Goal: Transaction & Acquisition: Purchase product/service

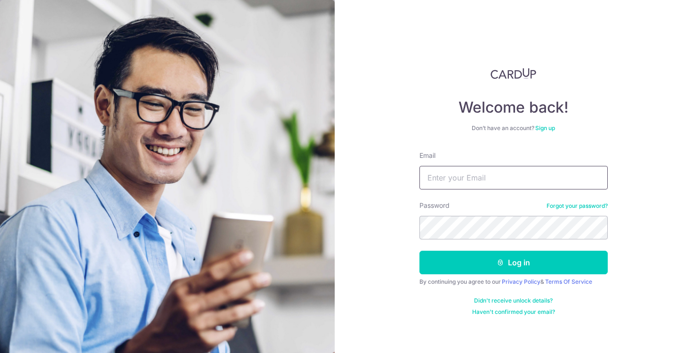
click at [456, 171] on input "Email" at bounding box center [514, 178] width 188 height 24
type input "clarajaimekoh@gmail.com"
click at [420, 250] on button "Log in" at bounding box center [514, 262] width 188 height 24
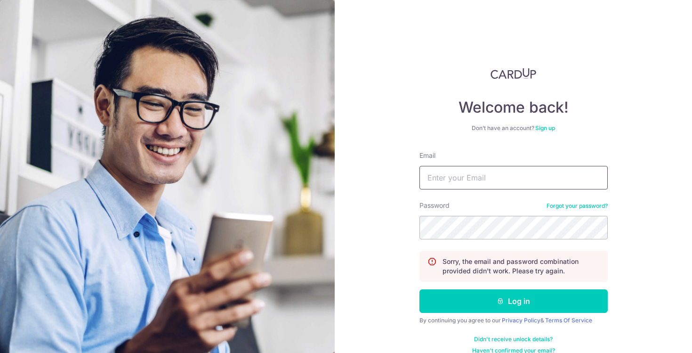
click at [481, 178] on input "Email" at bounding box center [514, 178] width 188 height 24
type input "[EMAIL_ADDRESS][DOMAIN_NAME]"
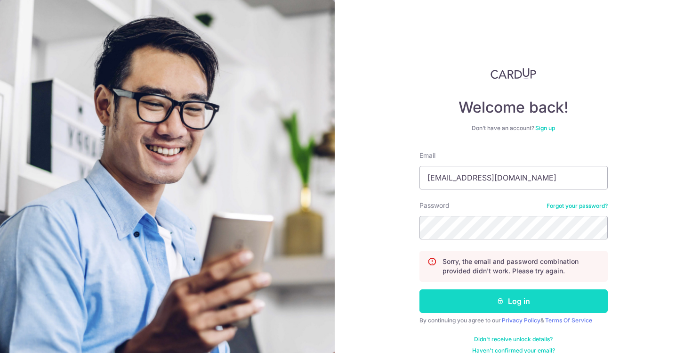
click at [506, 303] on button "Log in" at bounding box center [514, 301] width 188 height 24
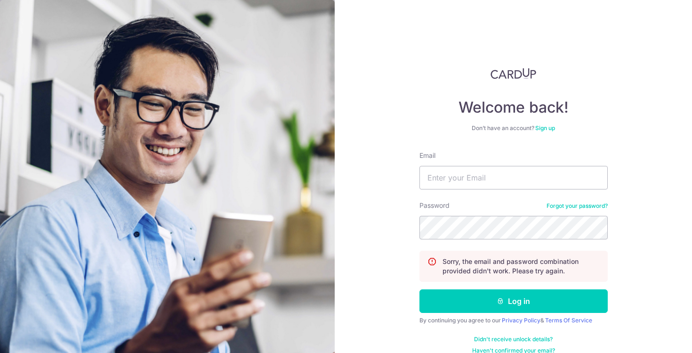
scroll to position [13, 0]
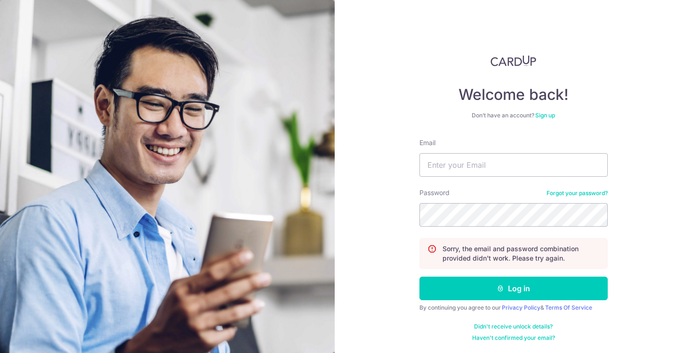
click at [562, 193] on link "Forgot your password?" at bounding box center [577, 193] width 61 height 8
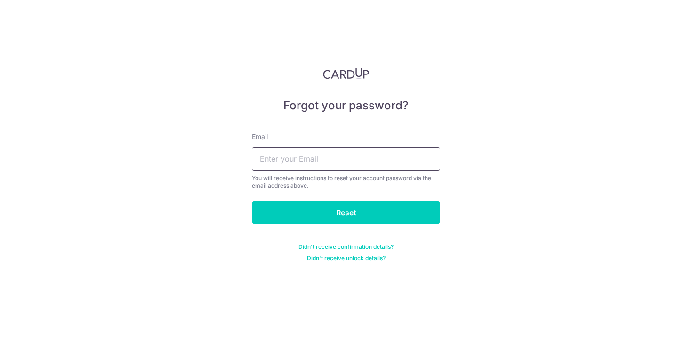
click at [335, 162] on input "text" at bounding box center [346, 159] width 188 height 24
type input "clarajaimekoh@gmail.com"
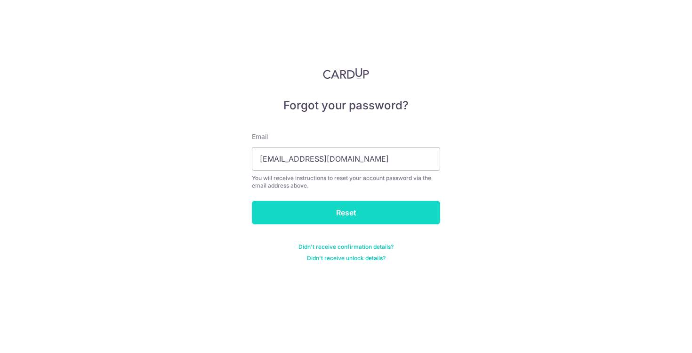
click at [337, 213] on input "Reset" at bounding box center [346, 213] width 188 height 24
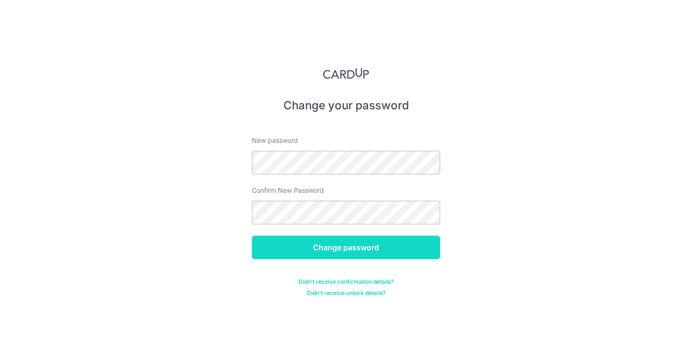
click at [321, 250] on input "Change password" at bounding box center [346, 247] width 188 height 24
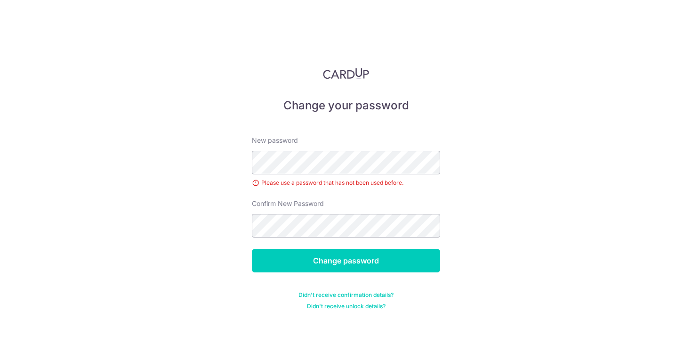
click at [346, 73] on img at bounding box center [346, 73] width 46 height 11
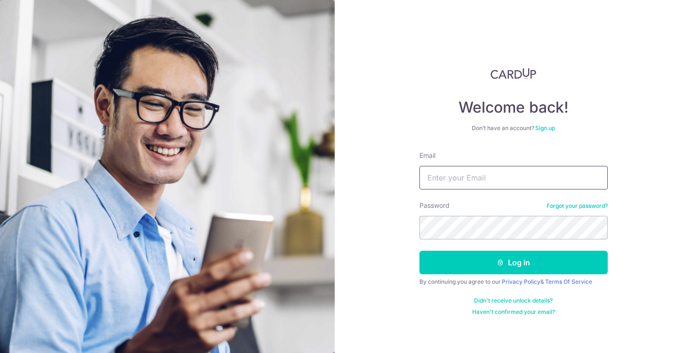
click at [472, 180] on input "Email" at bounding box center [514, 178] width 188 height 24
type input "clarajaimekoh@gmail.com"
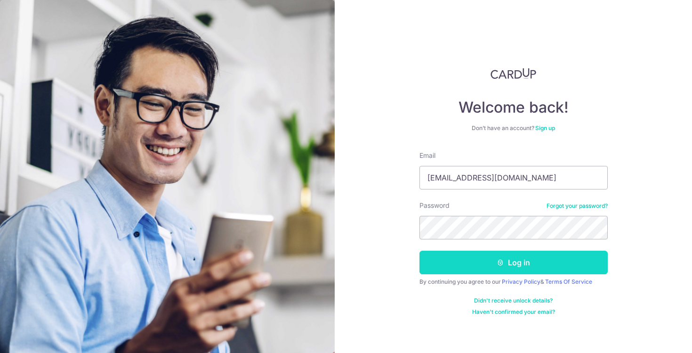
click at [517, 266] on button "Log in" at bounding box center [514, 262] width 188 height 24
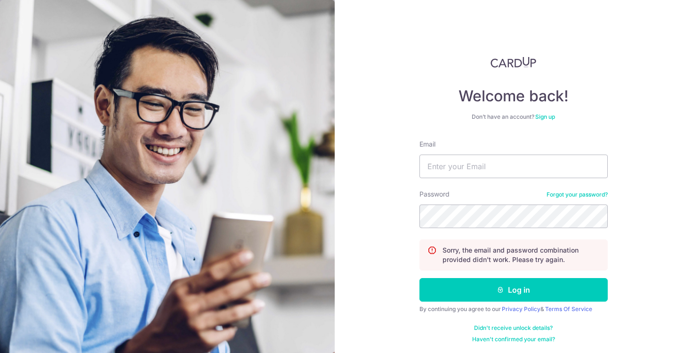
scroll to position [13, 0]
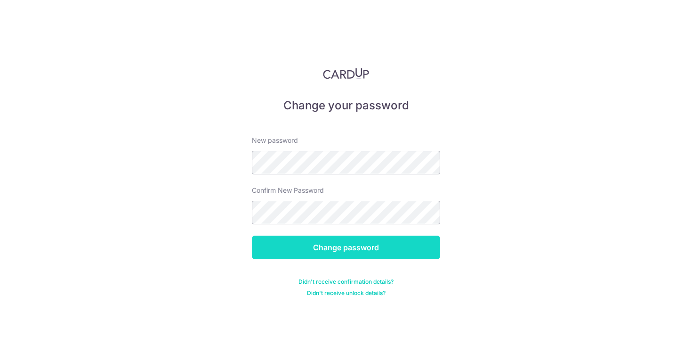
click at [336, 247] on input "Change password" at bounding box center [346, 247] width 188 height 24
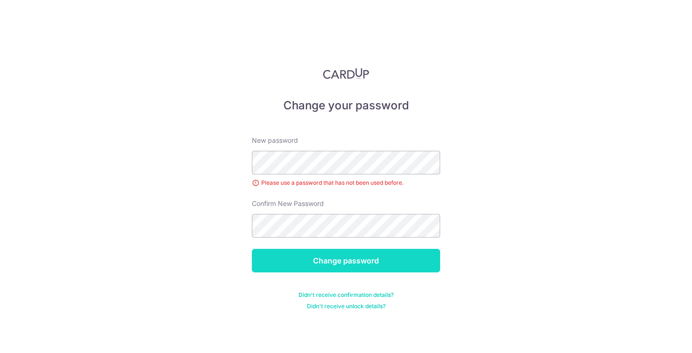
click at [349, 265] on input "Change password" at bounding box center [346, 261] width 188 height 24
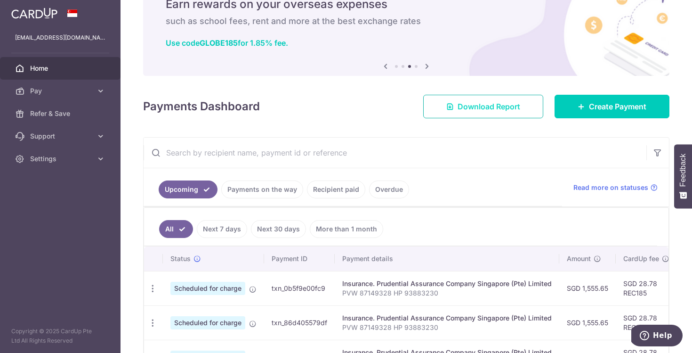
scroll to position [42, 0]
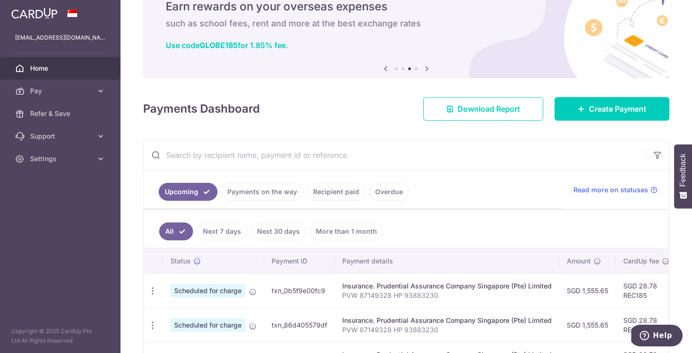
click at [275, 190] on link "Payments on the way" at bounding box center [262, 192] width 82 height 18
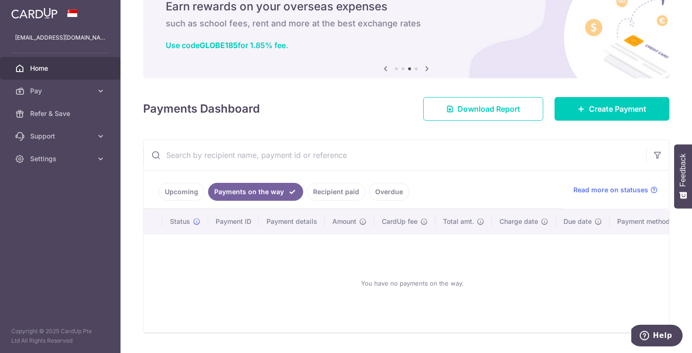
click at [322, 189] on link "Recipient paid" at bounding box center [336, 192] width 58 height 18
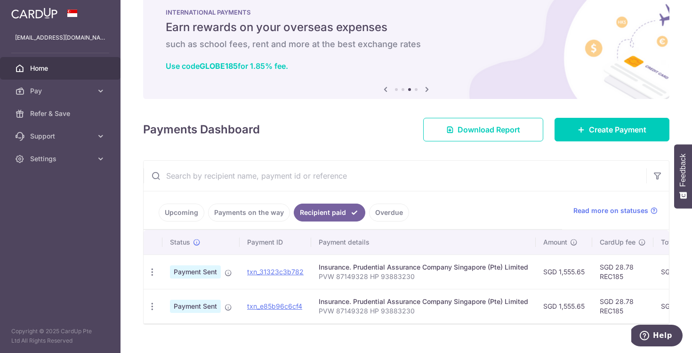
scroll to position [0, 0]
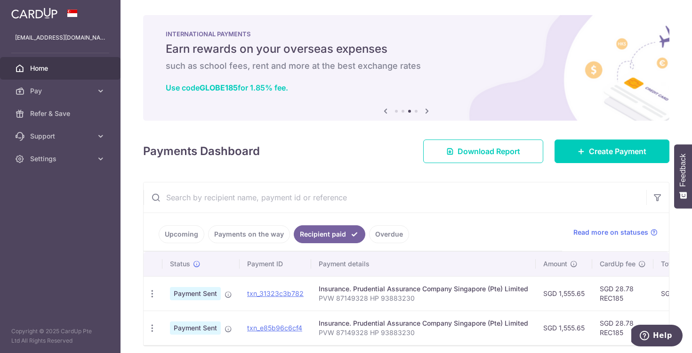
click at [42, 15] on img at bounding box center [34, 13] width 46 height 11
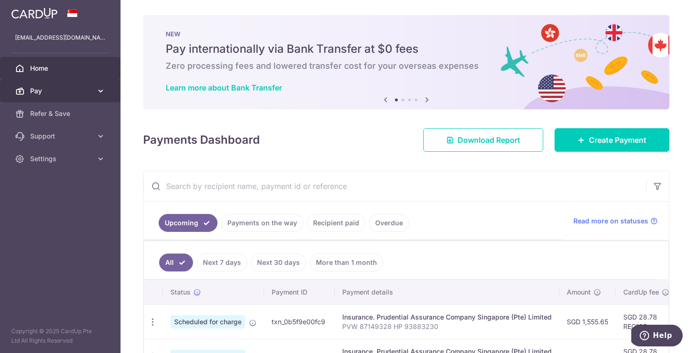
click at [72, 94] on span "Pay" at bounding box center [61, 90] width 62 height 9
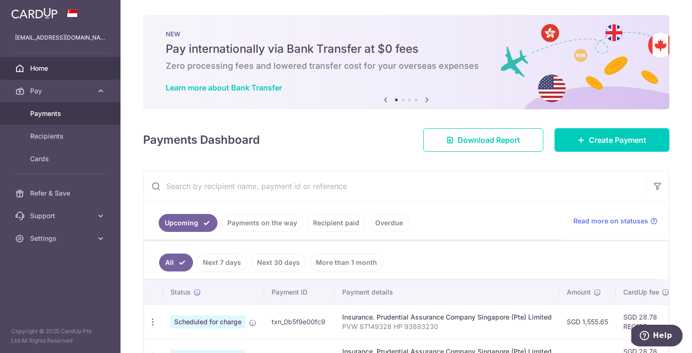
click at [68, 115] on span "Payments" at bounding box center [61, 113] width 62 height 9
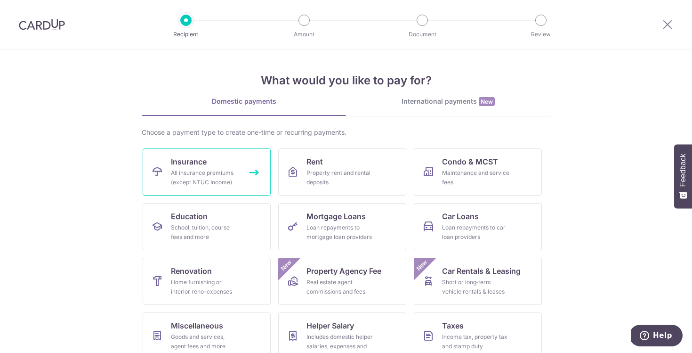
click at [186, 158] on span "Insurance" at bounding box center [189, 161] width 36 height 11
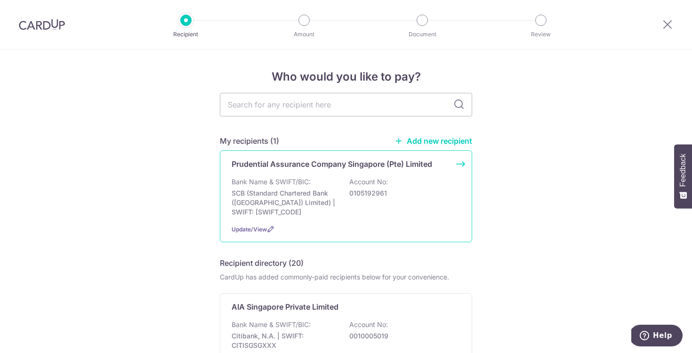
click at [356, 183] on p "Account No:" at bounding box center [368, 181] width 39 height 9
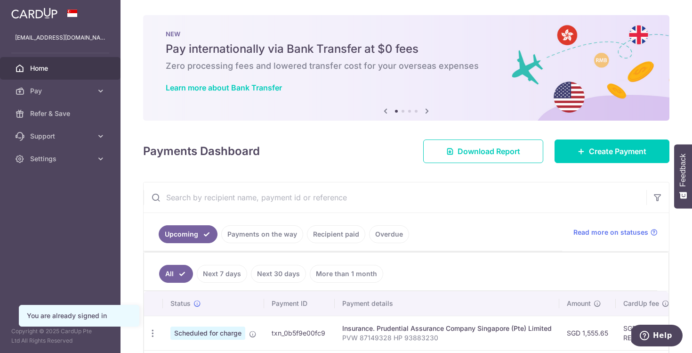
click at [424, 111] on icon at bounding box center [426, 111] width 11 height 12
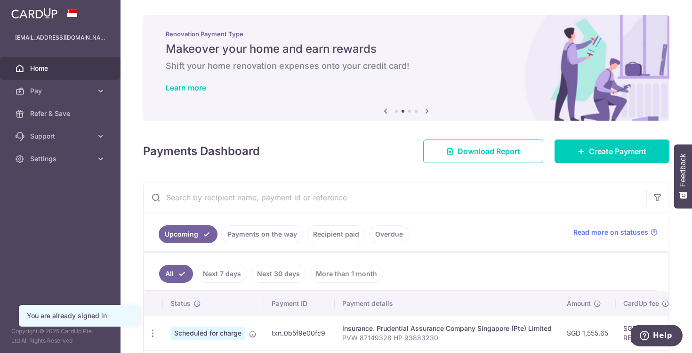
click at [424, 111] on icon at bounding box center [426, 111] width 11 height 12
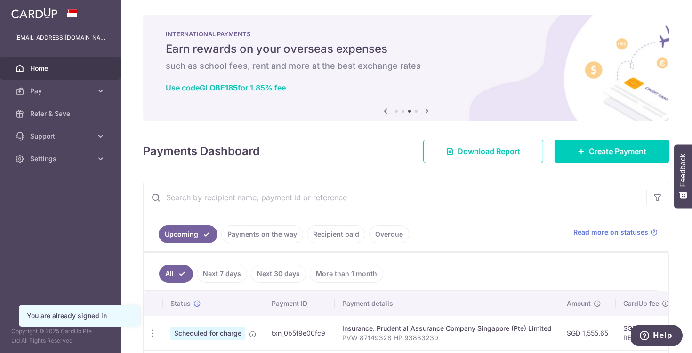
click at [424, 111] on icon at bounding box center [426, 111] width 11 height 12
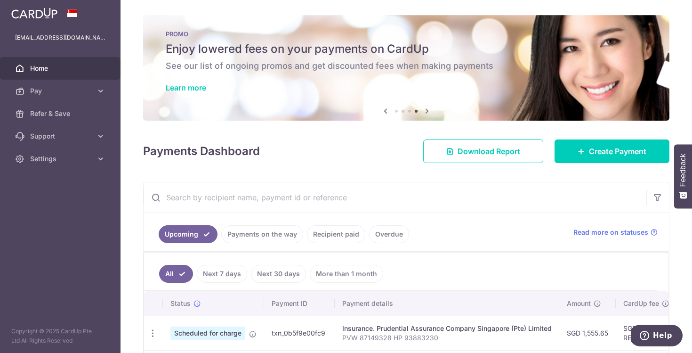
click at [424, 111] on icon at bounding box center [426, 111] width 11 height 12
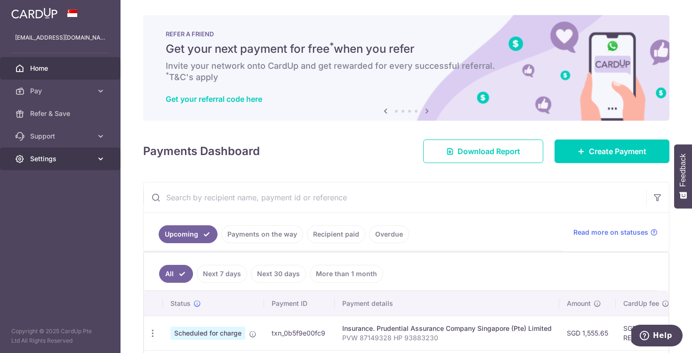
click at [95, 156] on link "Settings" at bounding box center [60, 158] width 121 height 23
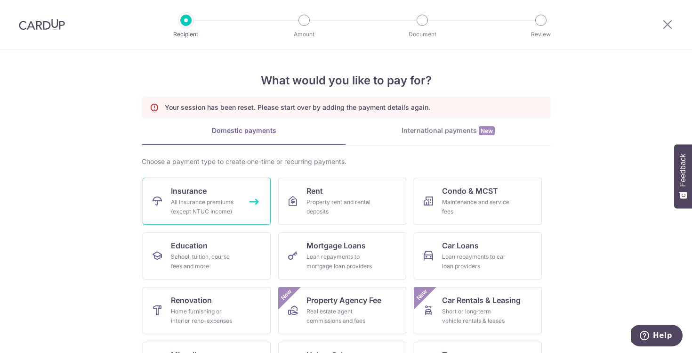
click at [251, 210] on link "Insurance All insurance premiums (except NTUC Income)" at bounding box center [207, 201] width 128 height 47
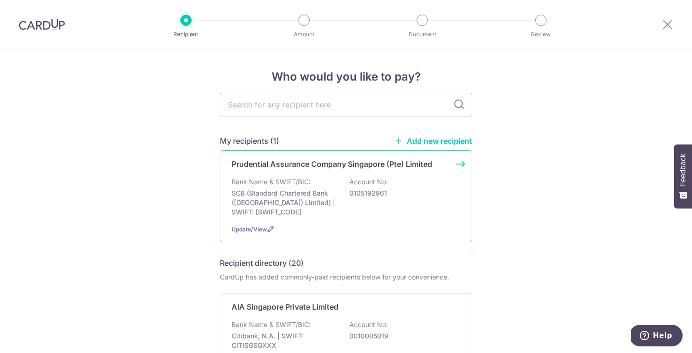
click at [318, 171] on div "Prudential Assurance Company Singapore (Pte) Limited Bank Name & SWIFT/BIC: SCB…" at bounding box center [346, 196] width 252 height 92
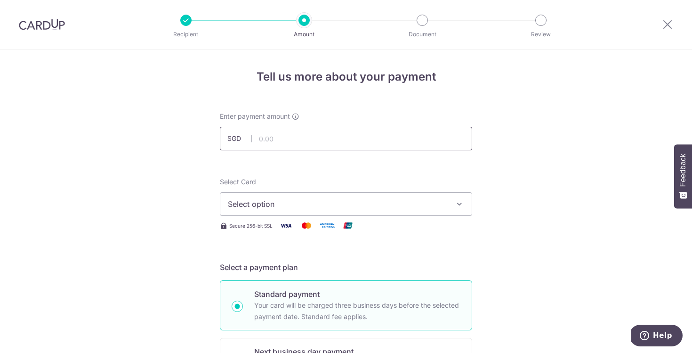
click at [358, 134] on input "text" at bounding box center [346, 139] width 252 height 24
click at [371, 184] on div "Select Card Select option Add credit card Your Cards **** 3862 **** 0908" at bounding box center [346, 196] width 252 height 39
type input "568.50"
click at [372, 200] on span "Select option" at bounding box center [337, 203] width 219 height 11
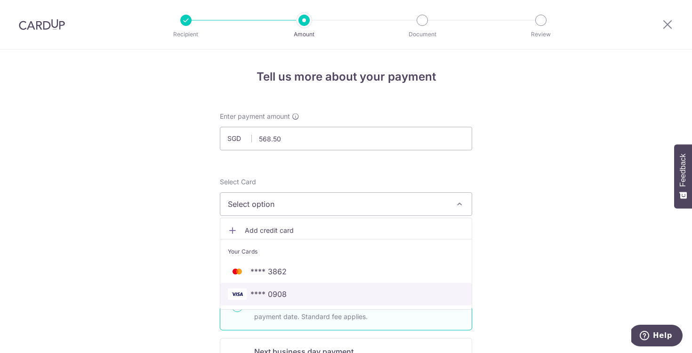
click at [361, 286] on link "**** 0908" at bounding box center [345, 294] width 251 height 23
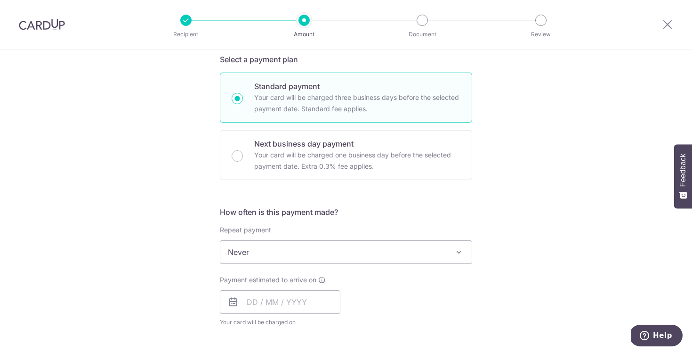
scroll to position [210, 0]
click at [423, 251] on span "Never" at bounding box center [345, 250] width 251 height 23
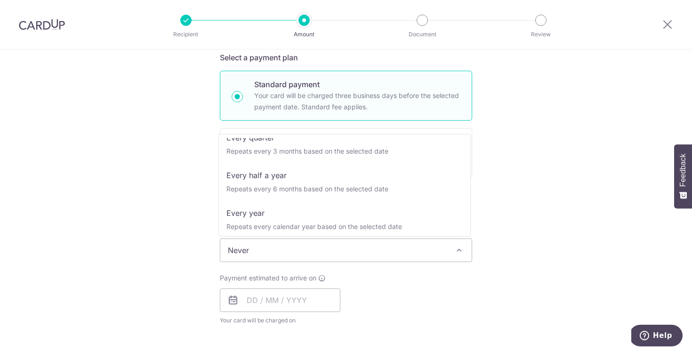
scroll to position [132, 0]
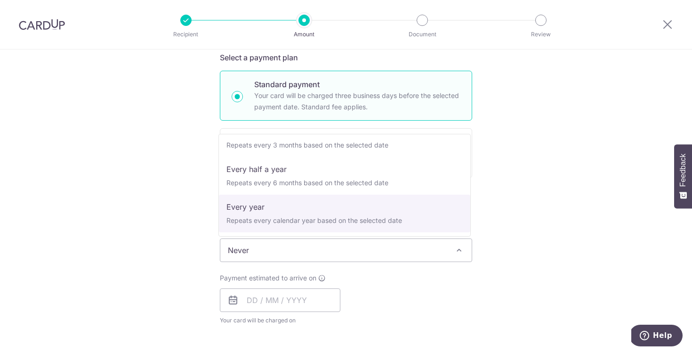
select select "6"
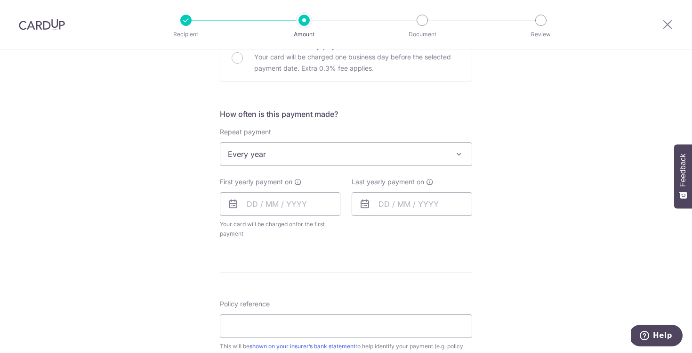
scroll to position [307, 0]
click at [281, 207] on input "text" at bounding box center [280, 202] width 121 height 24
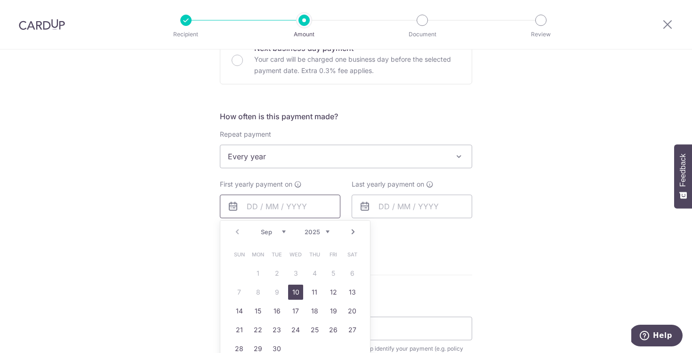
scroll to position [309, 0]
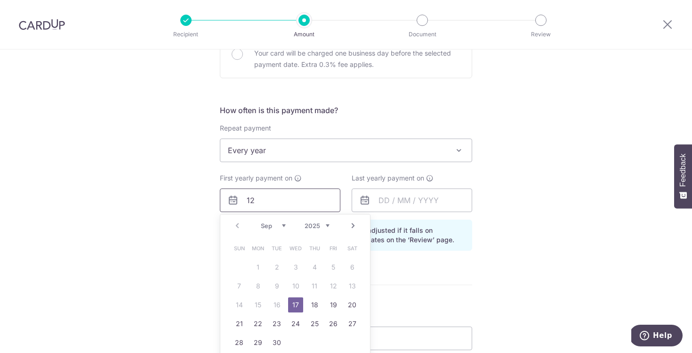
click at [261, 197] on input "12" at bounding box center [280, 200] width 121 height 24
type input "[DATE]"
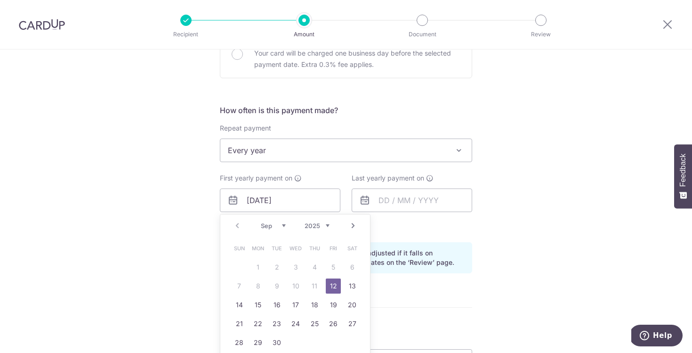
click at [179, 258] on div "Tell us more about your payment Enter payment amount SGD 568.50 568.50 Select C…" at bounding box center [346, 190] width 692 height 900
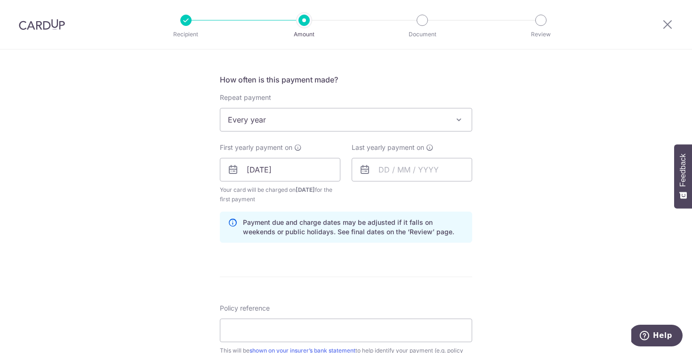
scroll to position [343, 0]
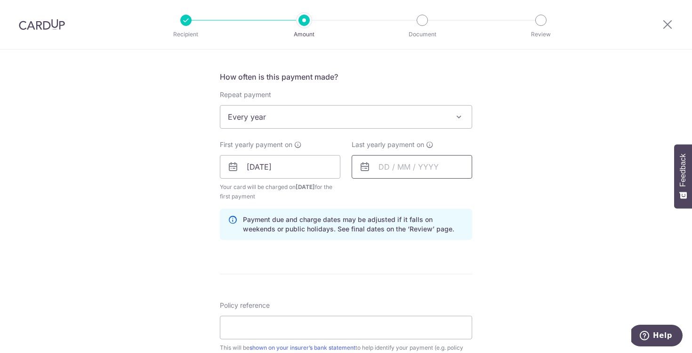
click at [373, 169] on input "text" at bounding box center [412, 167] width 121 height 24
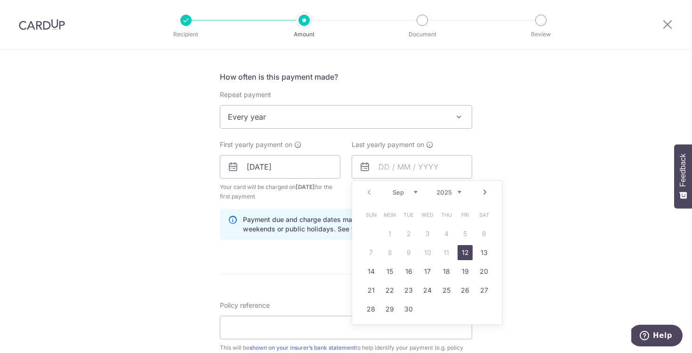
click at [468, 255] on link "12" at bounding box center [465, 252] width 15 height 15
type input "[DATE]"
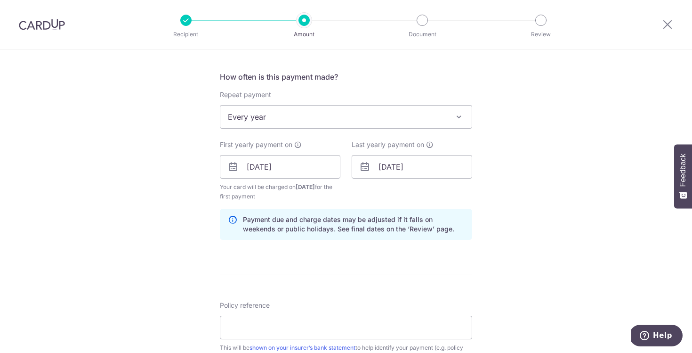
click at [500, 249] on div "Tell us more about your payment Enter payment amount SGD 568.50 568.50 Select C…" at bounding box center [346, 157] width 692 height 900
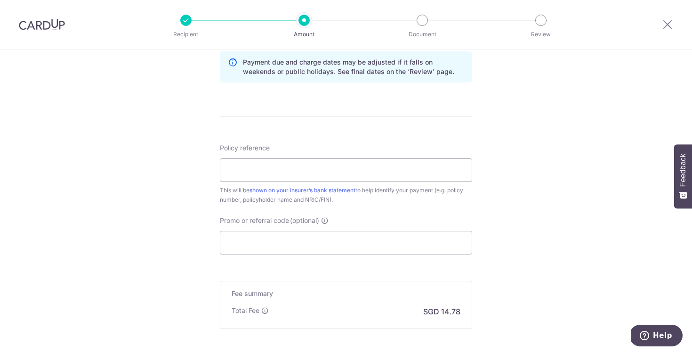
scroll to position [503, 0]
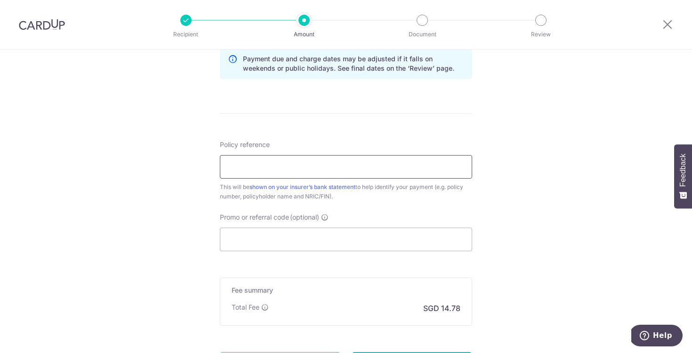
click at [287, 172] on input "Policy reference" at bounding box center [346, 167] width 252 height 24
paste input "86081804"
click at [226, 168] on input "86081804" at bounding box center [346, 167] width 252 height 24
click at [311, 172] on input "PruLady 86081804" at bounding box center [346, 167] width 252 height 24
click at [397, 210] on div "Policy reference PruLady 86081804 93883230 25/35 This will be shown on your ins…" at bounding box center [346, 195] width 252 height 111
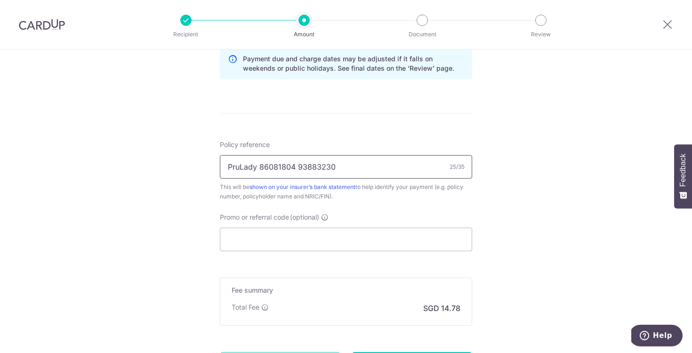
click at [296, 165] on input "PruLady 86081804 93883230" at bounding box center [346, 167] width 252 height 24
click at [308, 166] on input "PruLady 86081804 HP number 93883230" at bounding box center [346, 167] width 252 height 24
type input "PruLady 86081804 HPnumber 93883230"
click at [393, 196] on div "This will be shown on your insurer’s bank statement to help identify your payme…" at bounding box center [346, 191] width 252 height 19
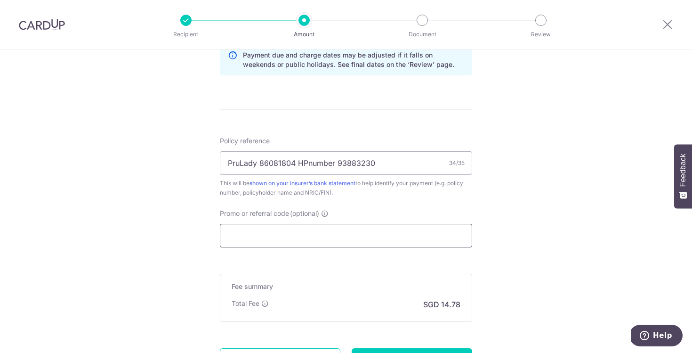
click at [328, 229] on input "Promo or referral code (optional)" at bounding box center [346, 236] width 252 height 24
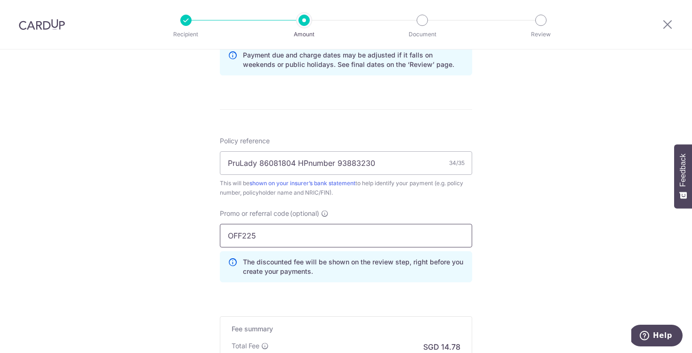
type input "OFF225"
click at [205, 276] on div "Tell us more about your payment Enter payment amount SGD 568.50 568.50 Select C…" at bounding box center [346, 13] width 692 height 942
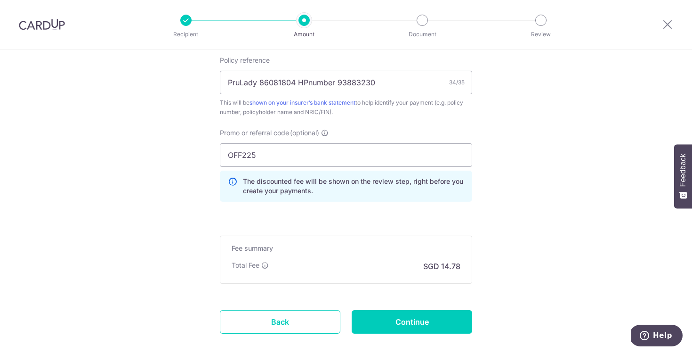
scroll to position [590, 0]
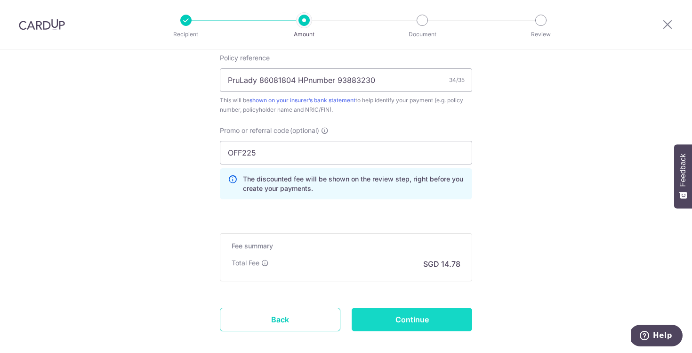
click at [367, 319] on input "Continue" at bounding box center [412, 319] width 121 height 24
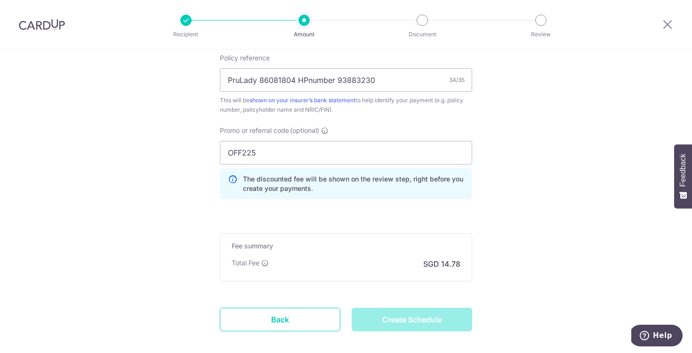
type input "Create Schedule"
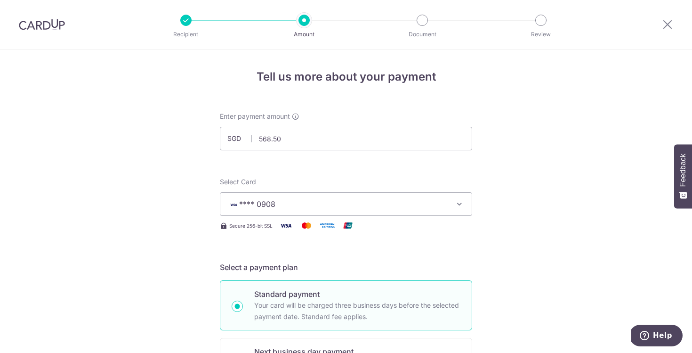
scroll to position [476, 0]
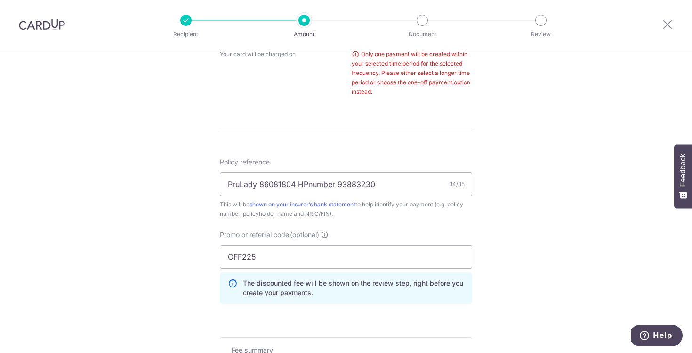
click at [493, 205] on div "Tell us more about your payment Enter payment amount SGD 568.50 568.50 Select C…" at bounding box center [346, 40] width 692 height 932
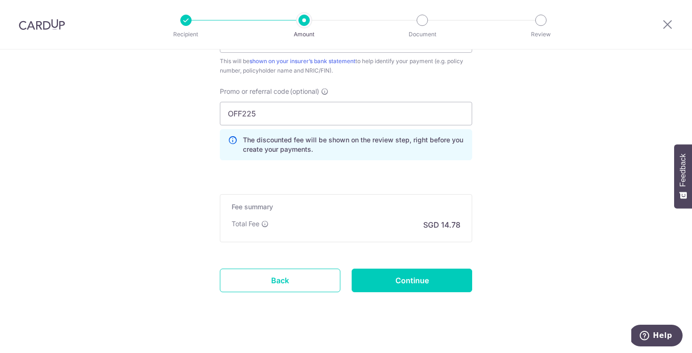
scroll to position [629, 0]
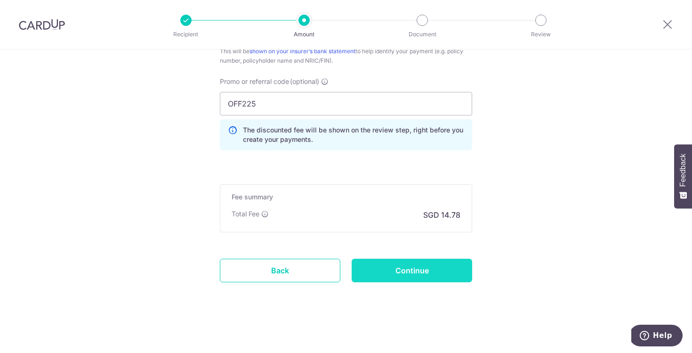
click at [422, 274] on input "Continue" at bounding box center [412, 270] width 121 height 24
type input "Create Schedule"
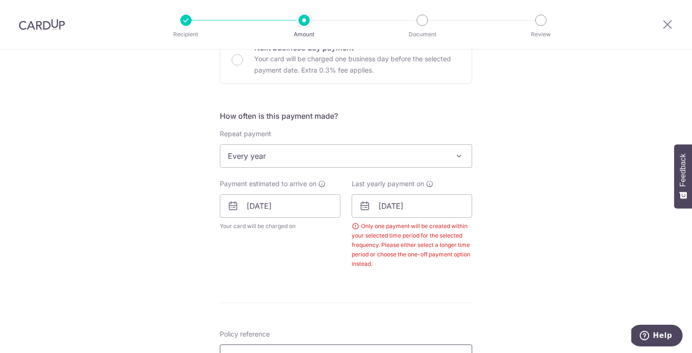
scroll to position [265, 0]
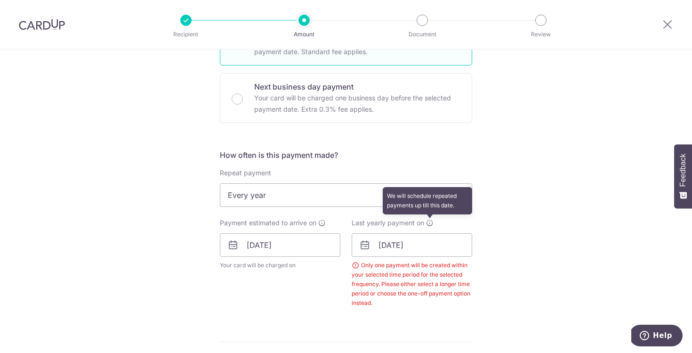
click at [428, 223] on icon at bounding box center [430, 223] width 8 height 8
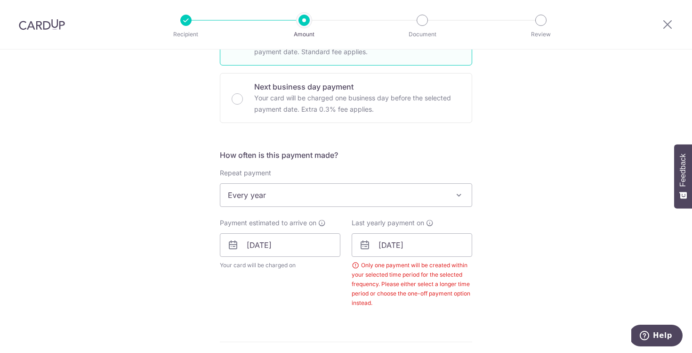
click at [322, 199] on span "Every year" at bounding box center [345, 195] width 251 height 23
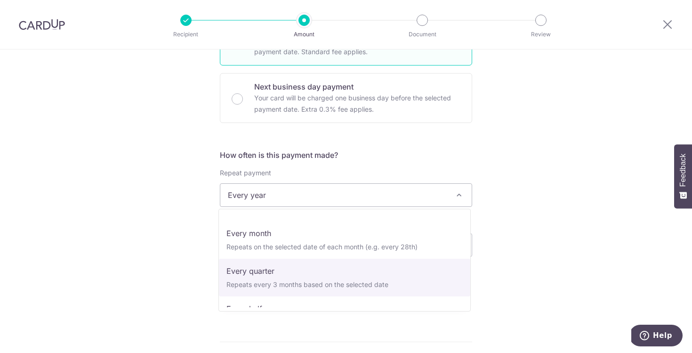
scroll to position [0, 0]
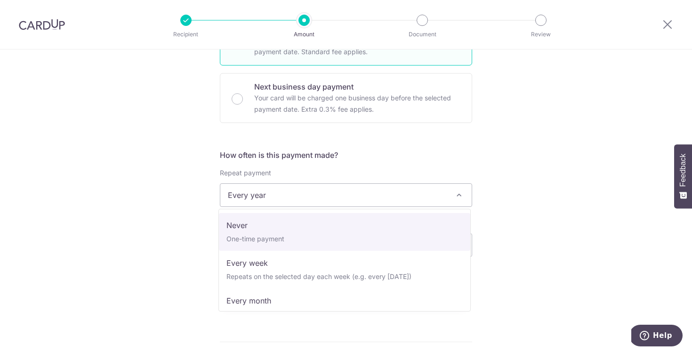
select select "1"
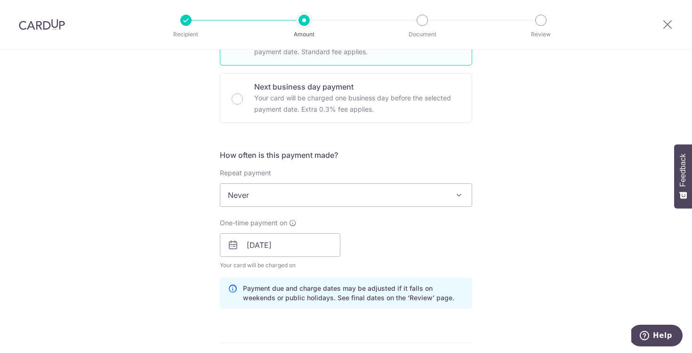
click at [407, 255] on div "One-time payment on 12/09/2025 Your card will be charged on for the first payme…" at bounding box center [346, 244] width 264 height 52
click at [388, 184] on span "Never" at bounding box center [345, 195] width 251 height 23
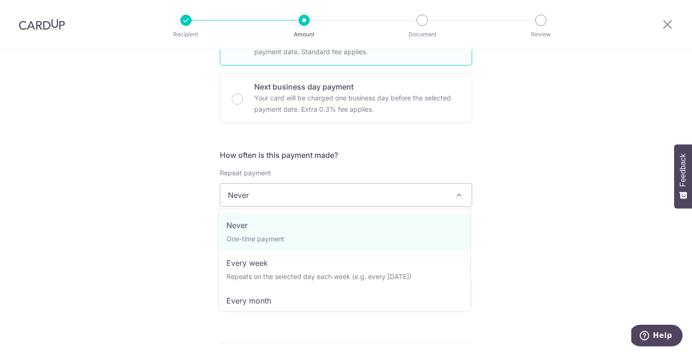
scroll to position [132, 0]
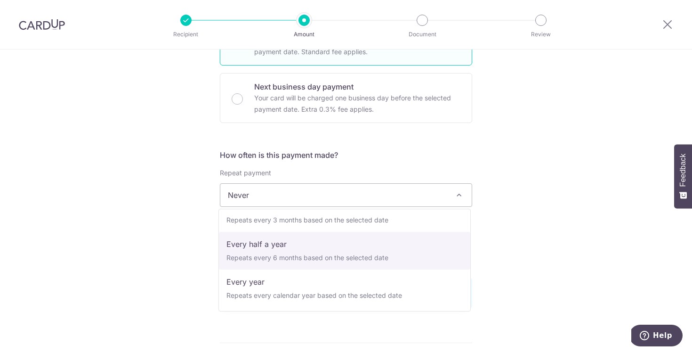
click at [542, 228] on div "Tell us more about your payment Enter payment amount SGD 568.50 568.50 Select C…" at bounding box center [346, 251] width 692 height 933
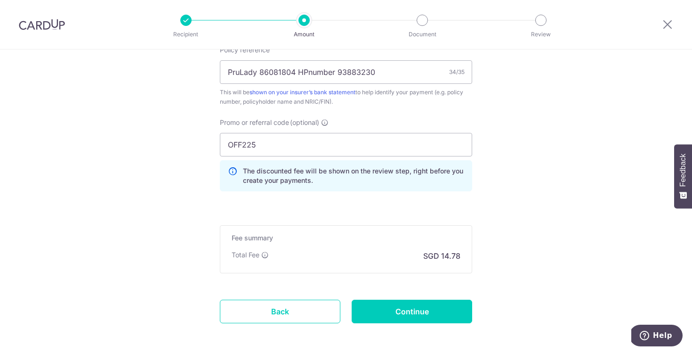
scroll to position [591, 0]
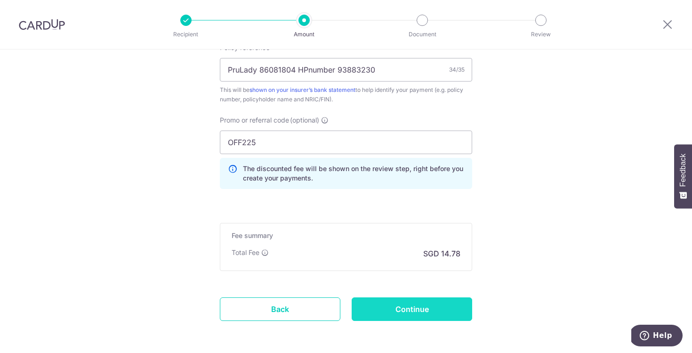
click at [420, 312] on input "Continue" at bounding box center [412, 309] width 121 height 24
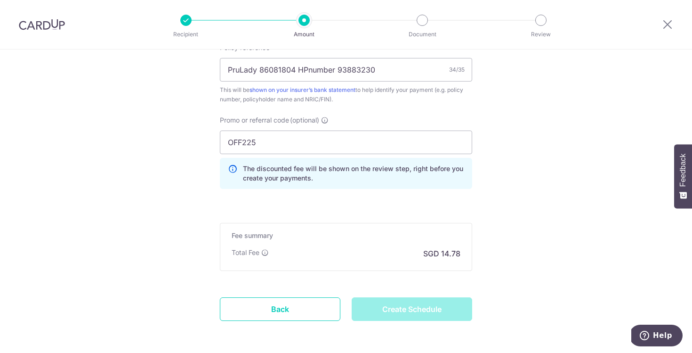
type input "Create Schedule"
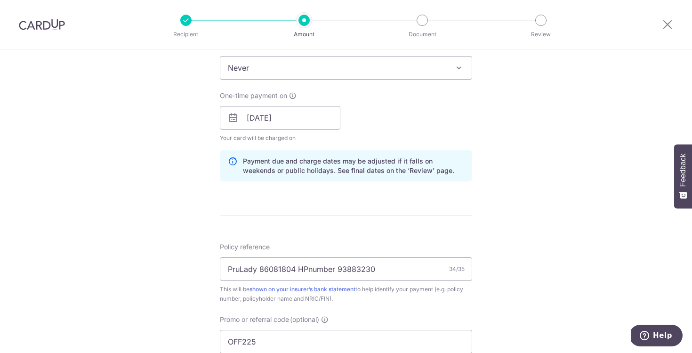
scroll to position [381, 0]
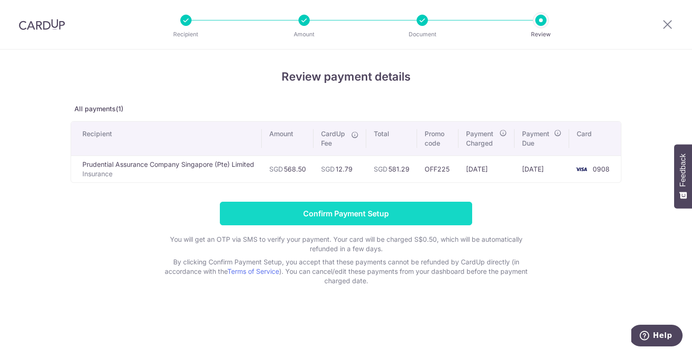
click at [469, 214] on input "Confirm Payment Setup" at bounding box center [346, 214] width 252 height 24
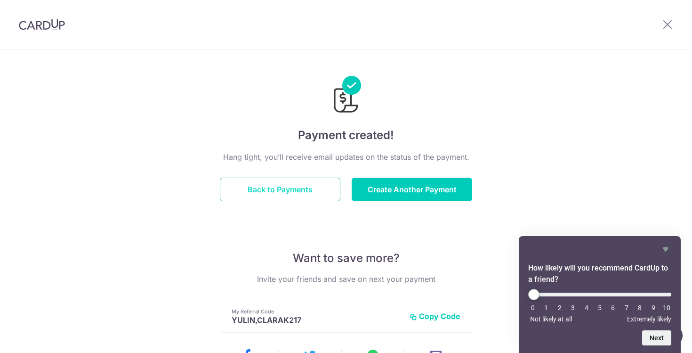
click at [335, 190] on button "Back to Payments" at bounding box center [280, 190] width 121 height 24
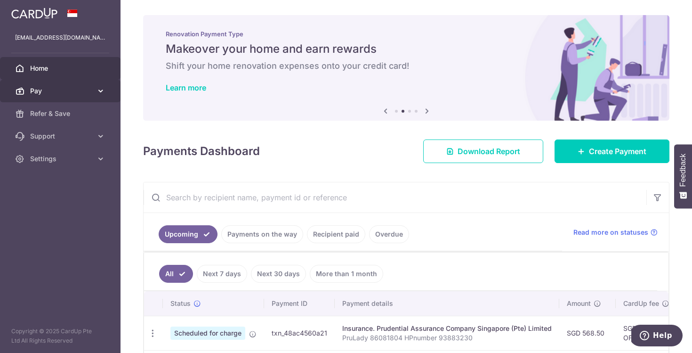
click at [93, 91] on link "Pay" at bounding box center [60, 91] width 121 height 23
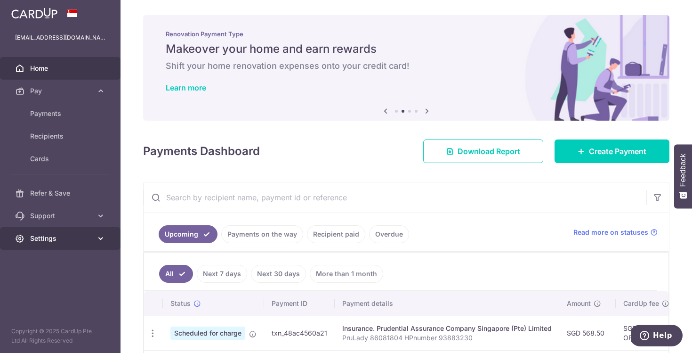
click at [94, 236] on link "Settings" at bounding box center [60, 238] width 121 height 23
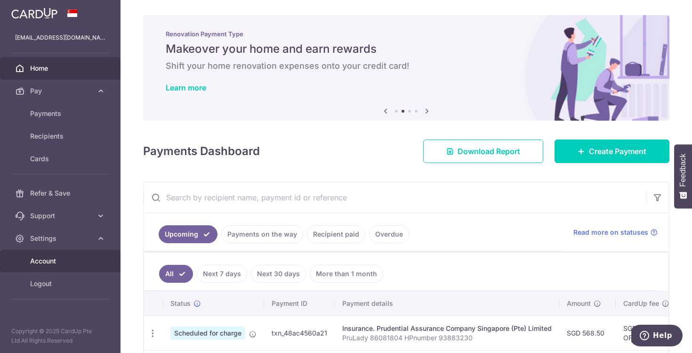
click at [79, 265] on span "Account" at bounding box center [61, 260] width 62 height 9
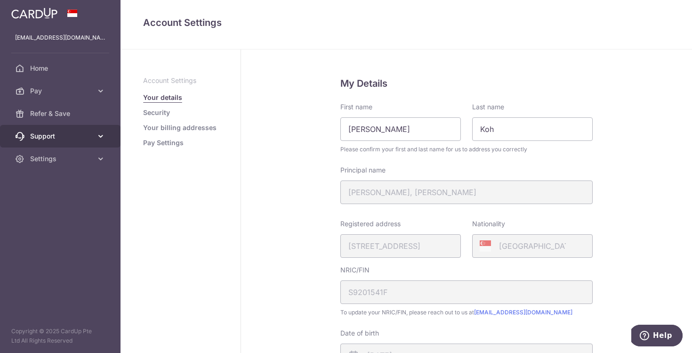
click at [87, 138] on span "Support" at bounding box center [61, 135] width 62 height 9
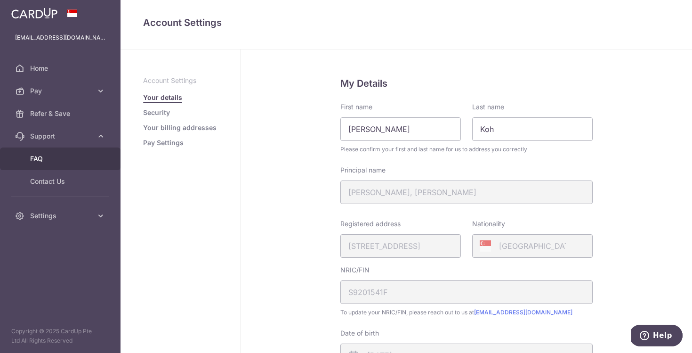
click at [79, 158] on span "FAQ" at bounding box center [61, 158] width 62 height 9
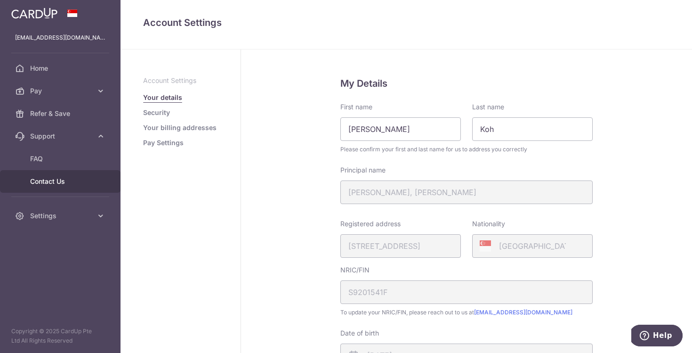
click at [95, 181] on link "Contact Us" at bounding box center [60, 181] width 121 height 23
